Goal: Check status: Check status

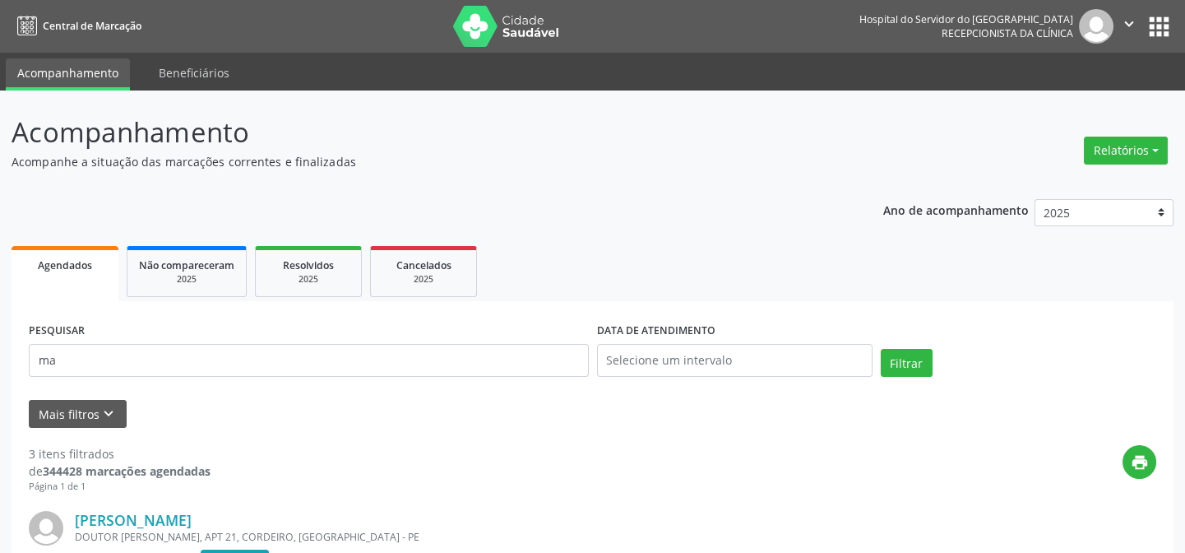
type input "m"
click at [881, 349] on button "Filtrar" at bounding box center [907, 363] width 52 height 28
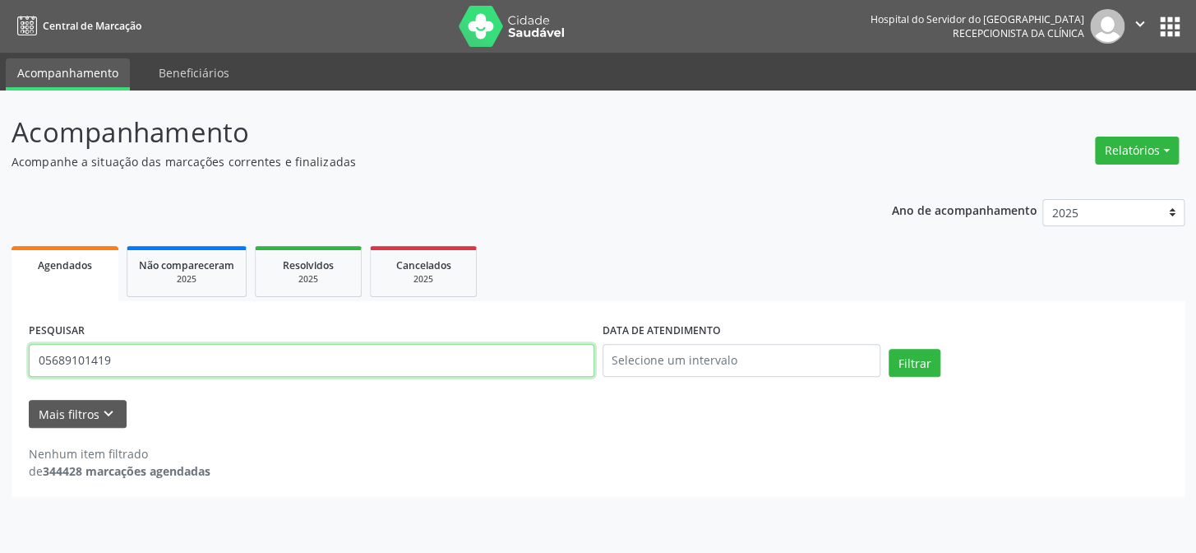
click at [131, 366] on input "05689101419" at bounding box center [312, 360] width 566 height 33
type input "0"
click at [889, 349] on button "Filtrar" at bounding box center [915, 363] width 52 height 28
click at [216, 359] on input "[PERSON_NAME]" at bounding box center [312, 360] width 566 height 33
type input "j"
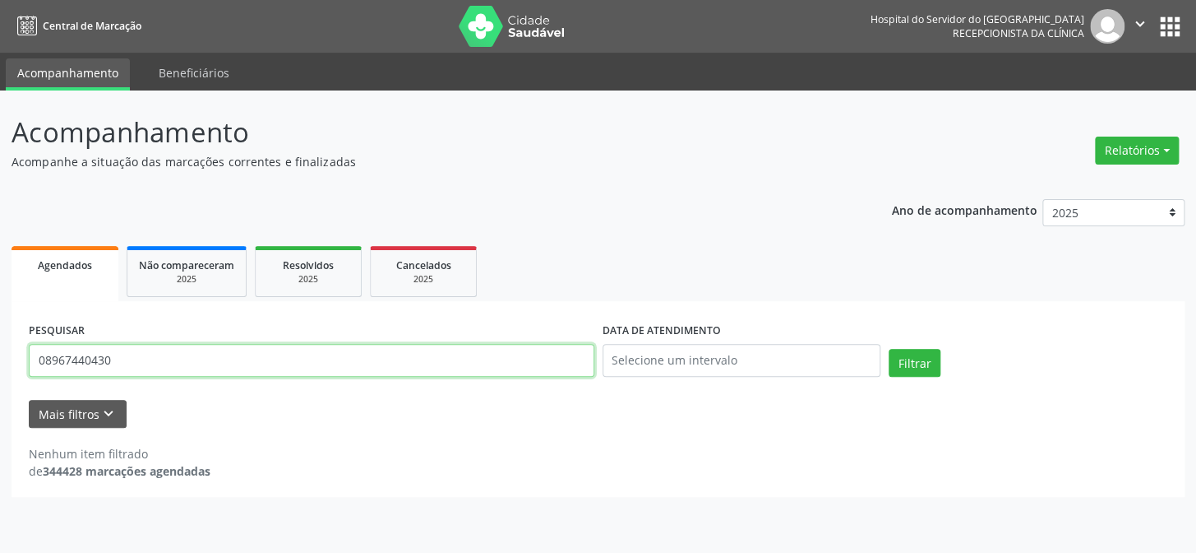
type input "08967440430"
click at [889, 349] on button "Filtrar" at bounding box center [915, 363] width 52 height 28
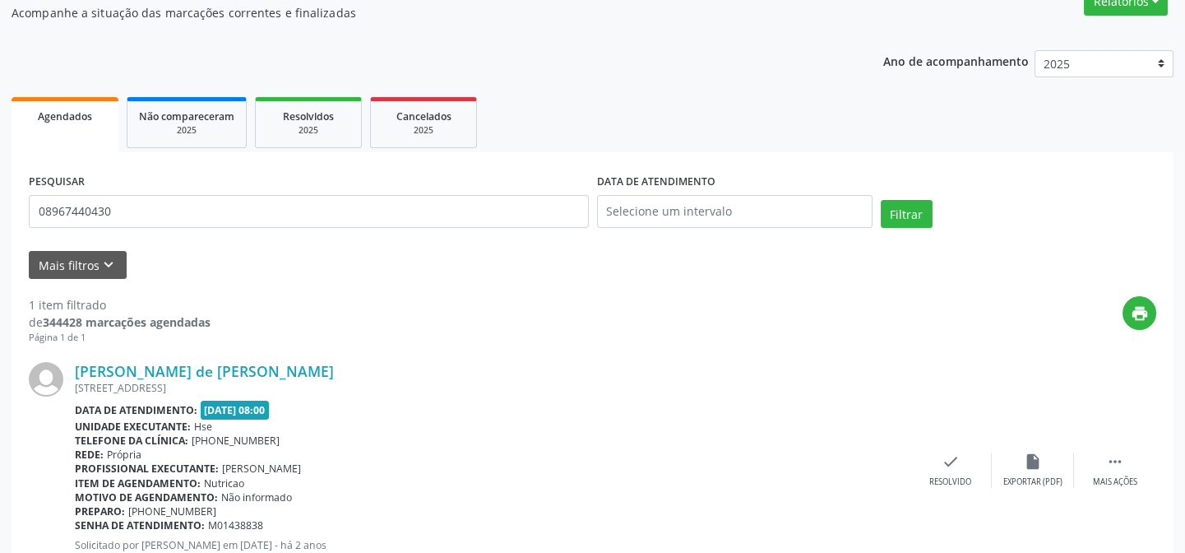
scroll to position [220, 0]
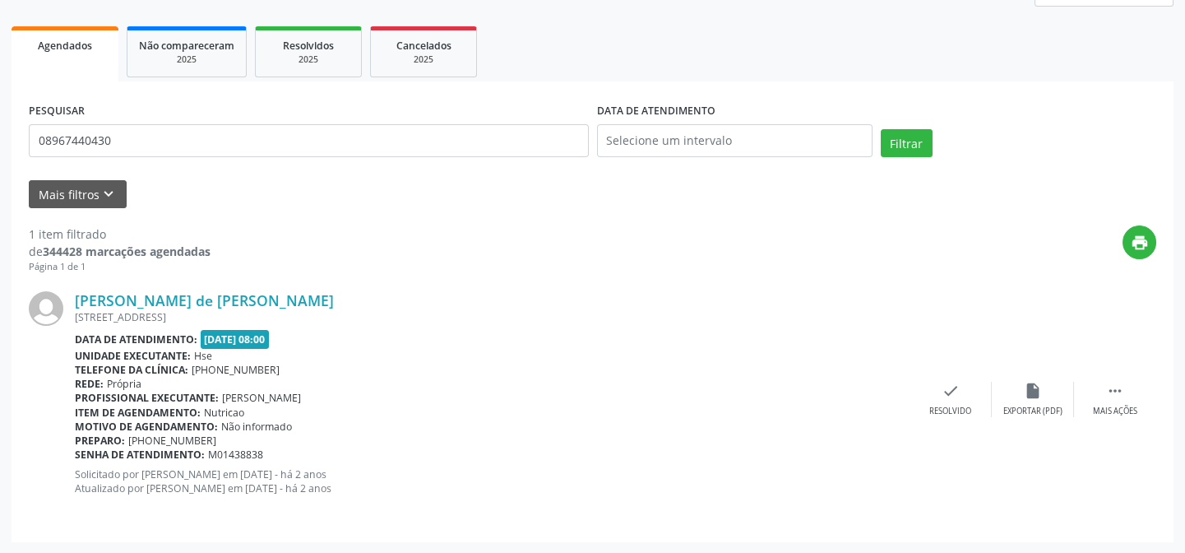
click at [164, 116] on div "PESQUISAR 08967440430" at bounding box center [309, 134] width 568 height 70
click at [180, 130] on input "08967440430" at bounding box center [309, 140] width 560 height 33
